Goal: Find specific page/section: Find specific page/section

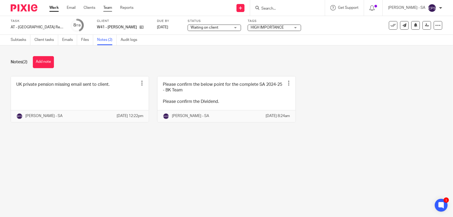
click at [108, 8] on link "Team" at bounding box center [107, 7] width 9 height 5
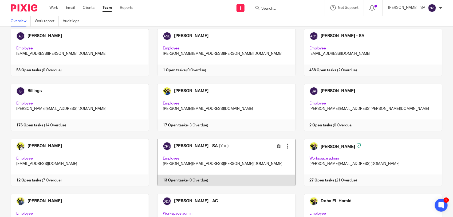
scroll to position [67, 0]
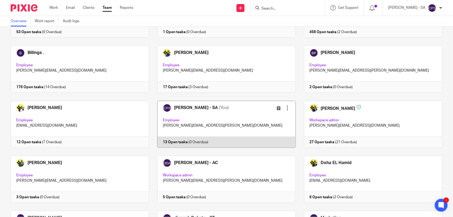
click at [244, 112] on link at bounding box center [222, 124] width 147 height 47
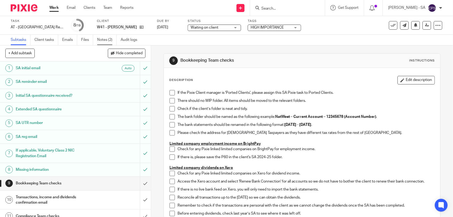
click at [108, 42] on link "Notes (2)" at bounding box center [106, 40] width 19 height 10
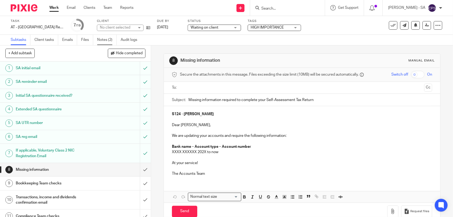
click at [110, 43] on link "Notes (2)" at bounding box center [106, 40] width 19 height 10
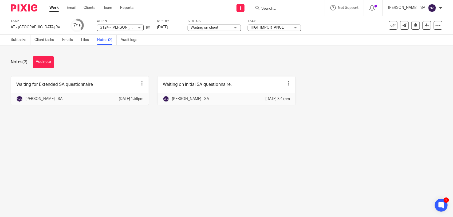
click at [287, 10] on input "Search" at bounding box center [285, 8] width 48 height 5
type input "R15"
click at [250, 172] on main "Task AT - [GEOGRAPHIC_DATA] Return - PE [DATE] Save AT - [GEOGRAPHIC_DATA] Retu…" at bounding box center [226, 108] width 453 height 217
